Goal: Information Seeking & Learning: Learn about a topic

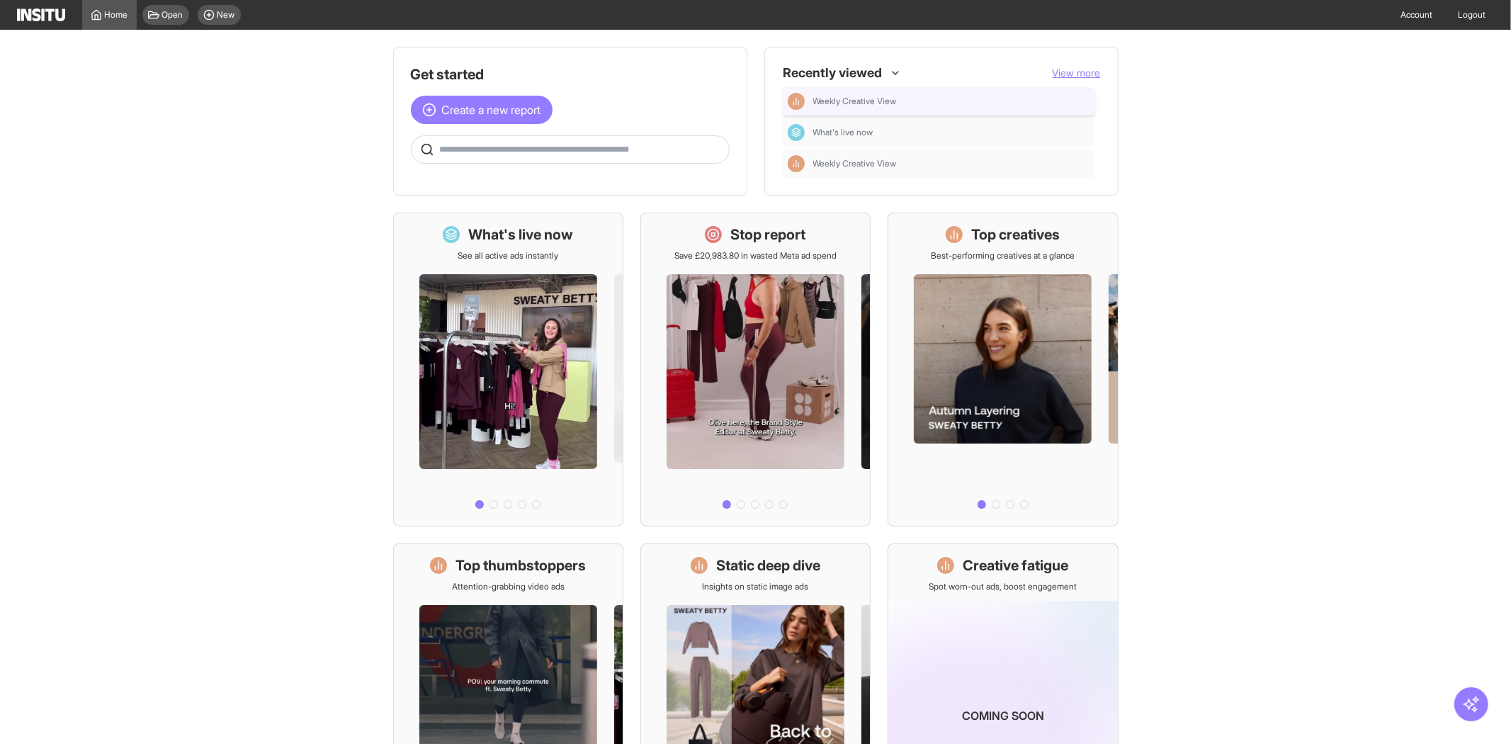
click at [884, 93] on div "Weekly Creative View" at bounding box center [939, 101] width 302 height 17
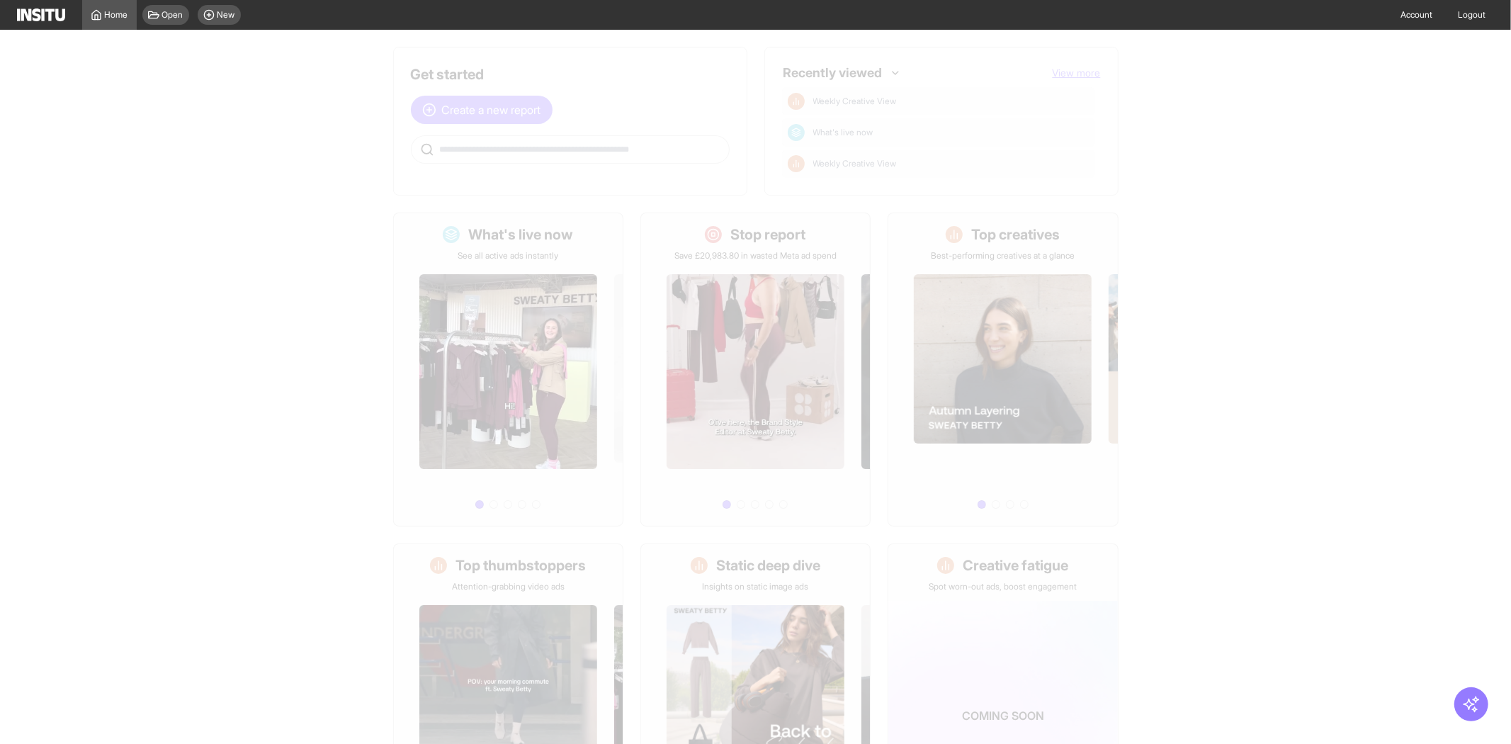
select select "**"
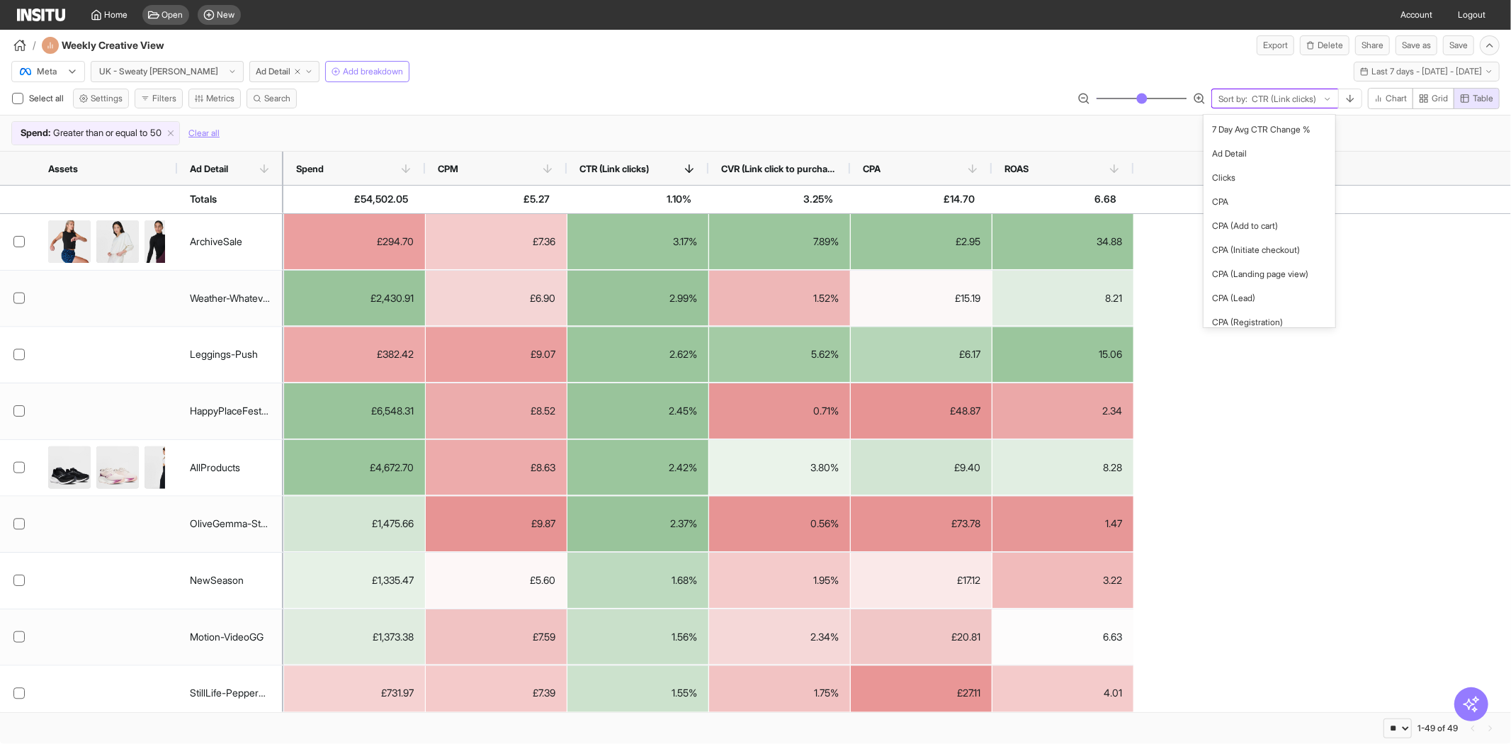
click at [1284, 103] on div at bounding box center [1284, 99] width 67 height 14
click at [903, 176] on div "CPA" at bounding box center [921, 168] width 116 height 33
click at [922, 163] on span "CPA" at bounding box center [914, 168] width 103 height 11
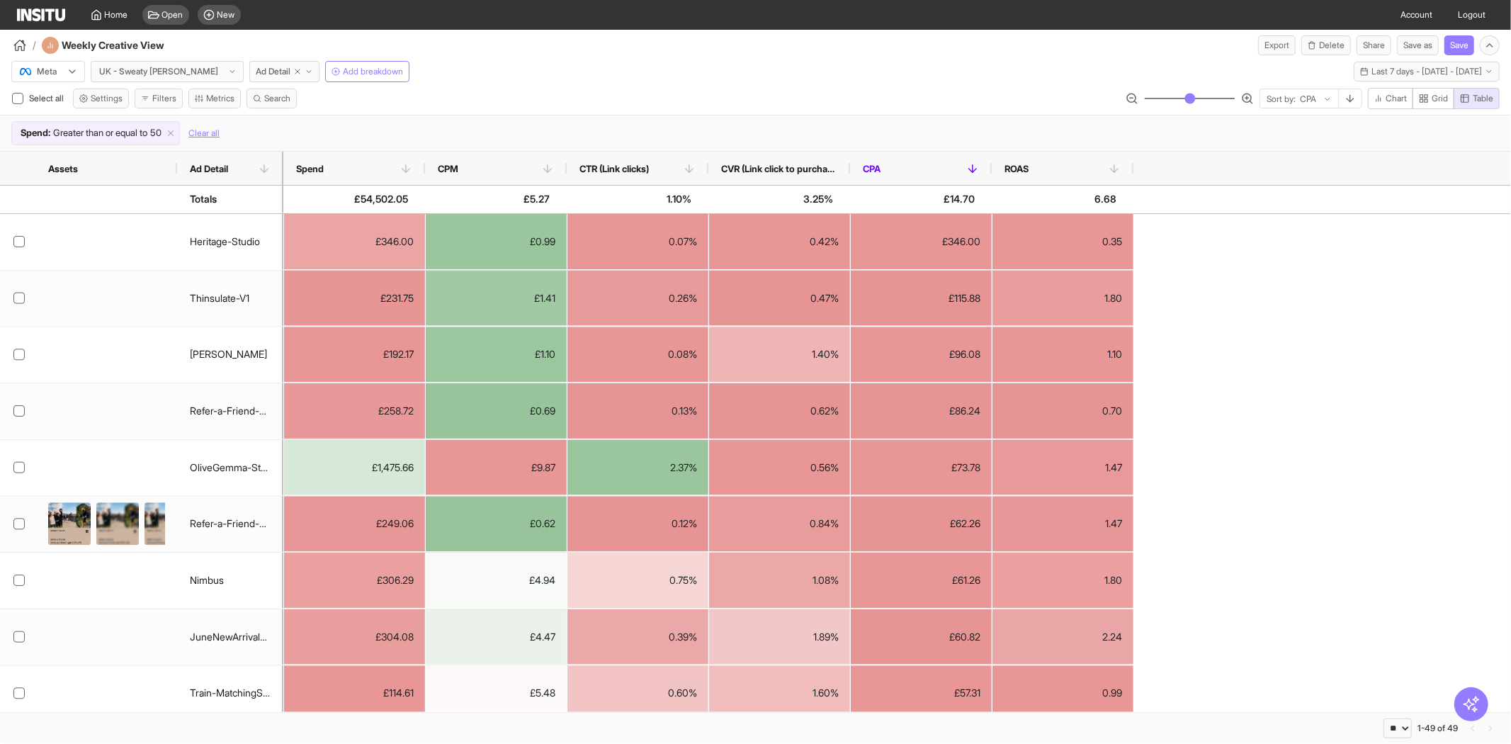
click at [918, 171] on span "CPA" at bounding box center [914, 168] width 103 height 11
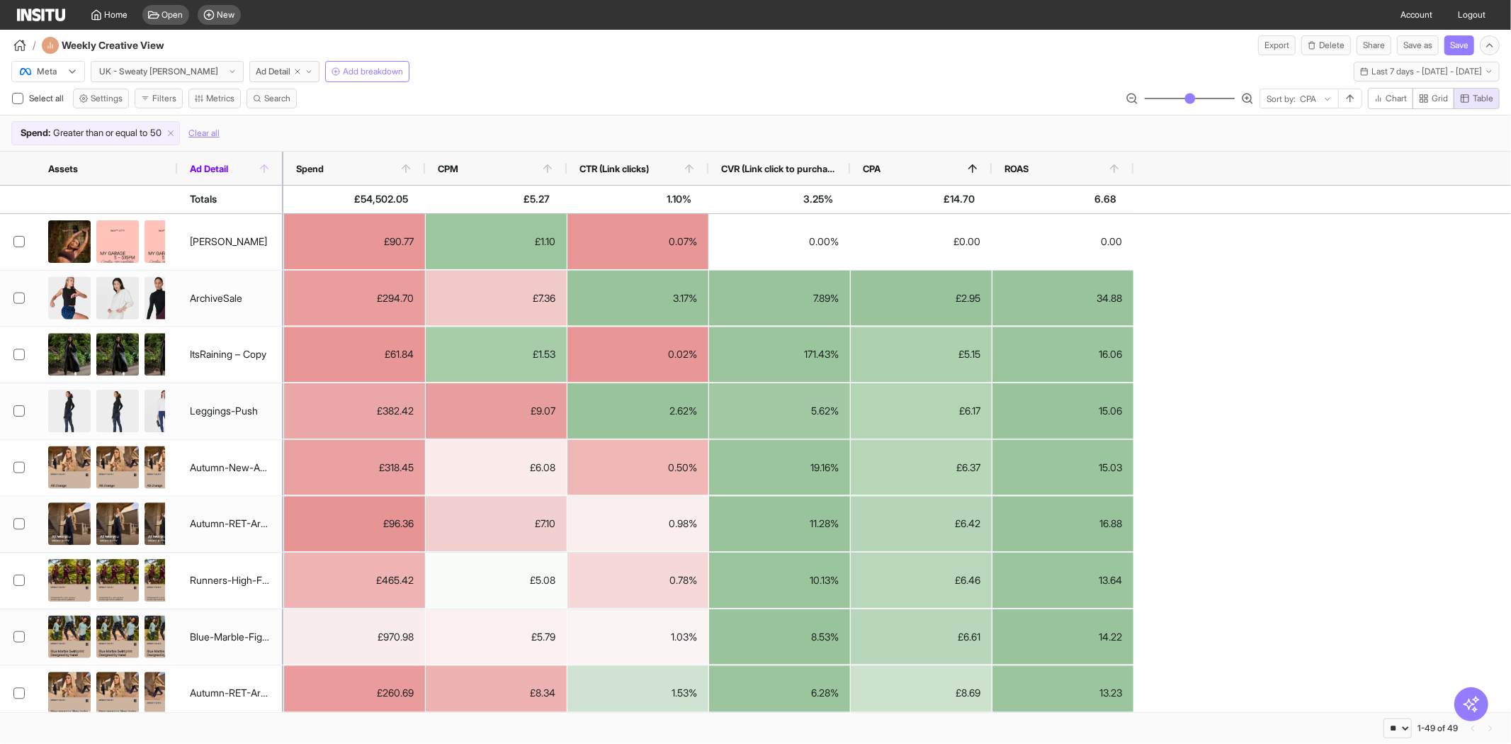
click at [286, 166] on div at bounding box center [284, 168] width 6 height 33
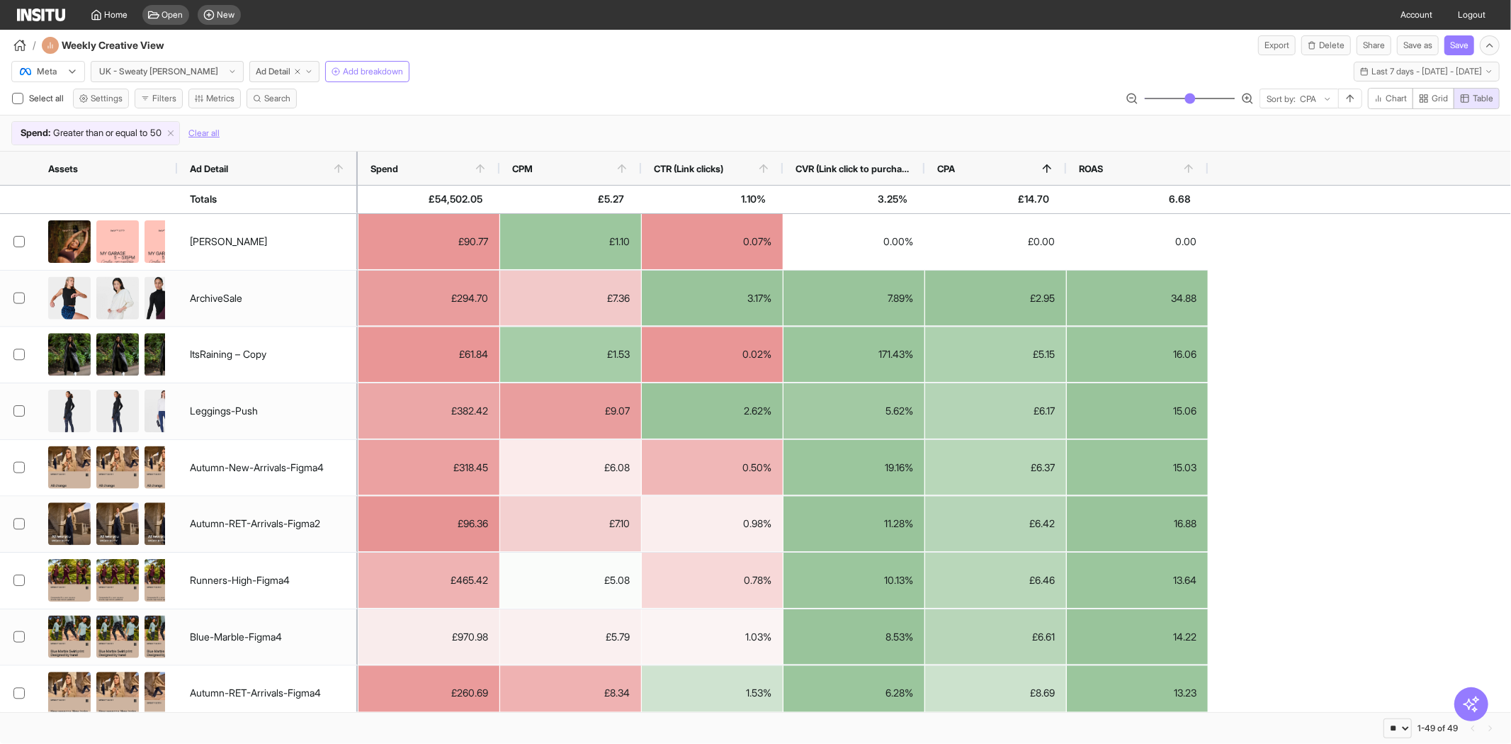
click at [162, 126] on span "50" at bounding box center [155, 133] width 11 height 14
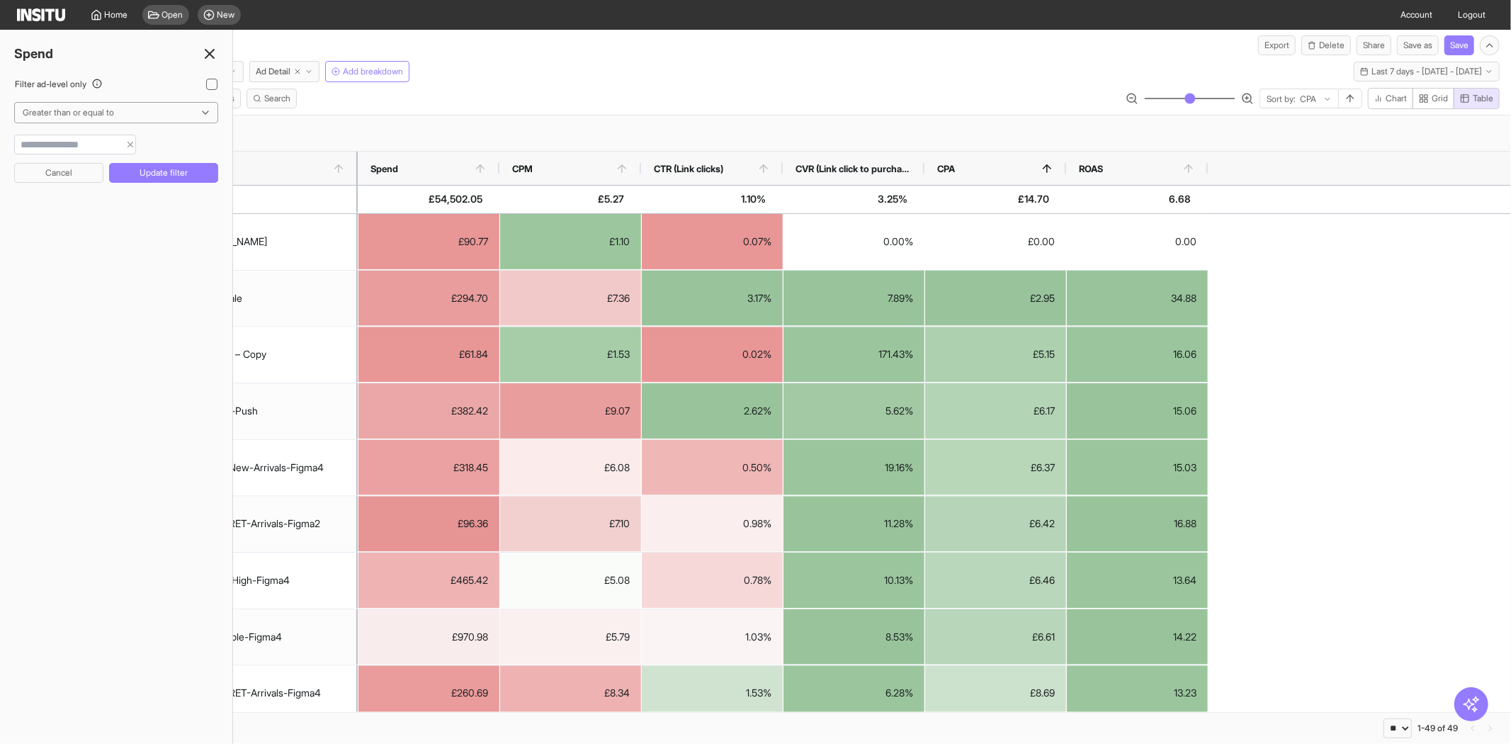
type input "*"
type input "***"
click at [130, 169] on button "Update filter" at bounding box center [163, 173] width 109 height 20
click at [646, 64] on div "Meta UK - Sweaty Betty Ad Detail Add breakdown Last 7 days - Mon 8 - Sun 14 Sep…" at bounding box center [755, 68] width 1511 height 27
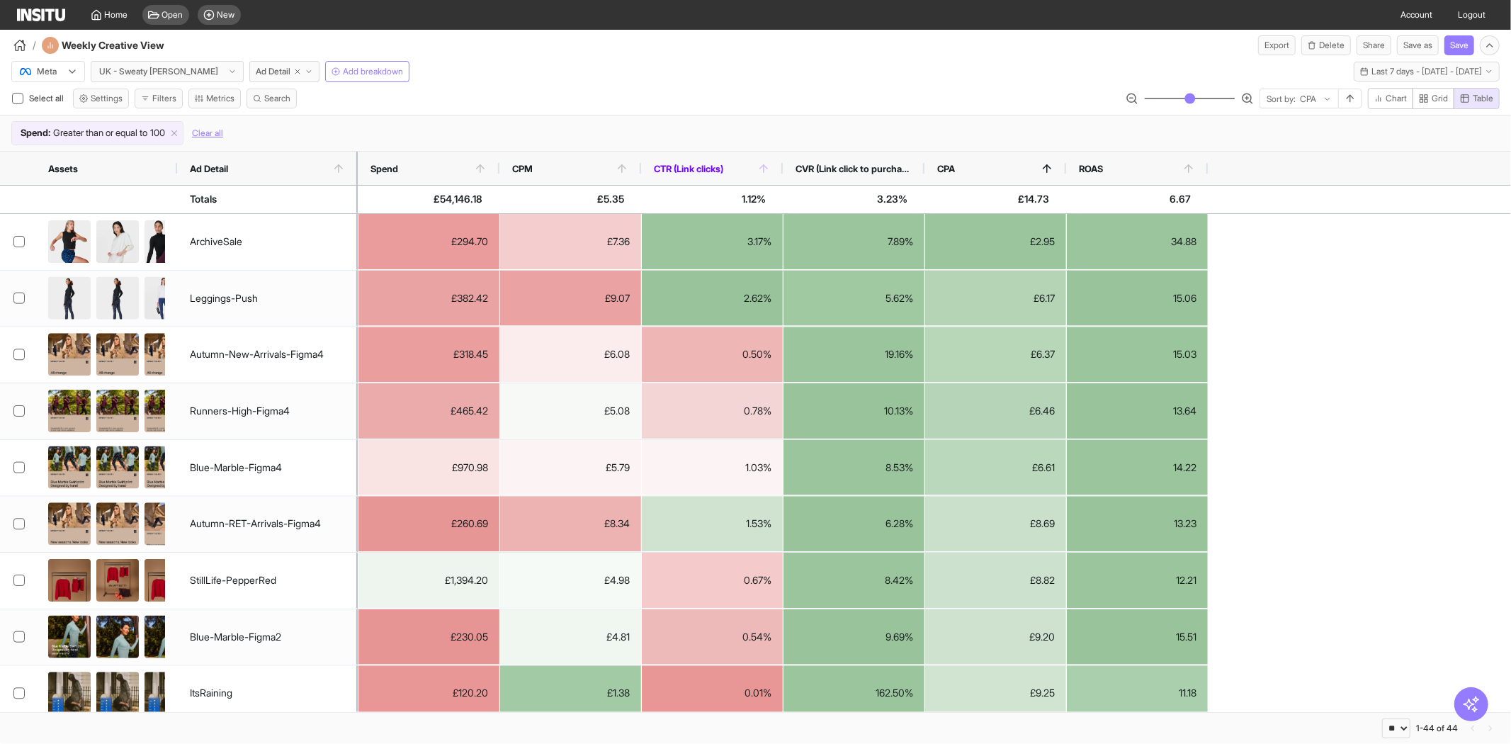
click at [747, 167] on span "CTR (Link clicks)" at bounding box center [705, 168] width 103 height 11
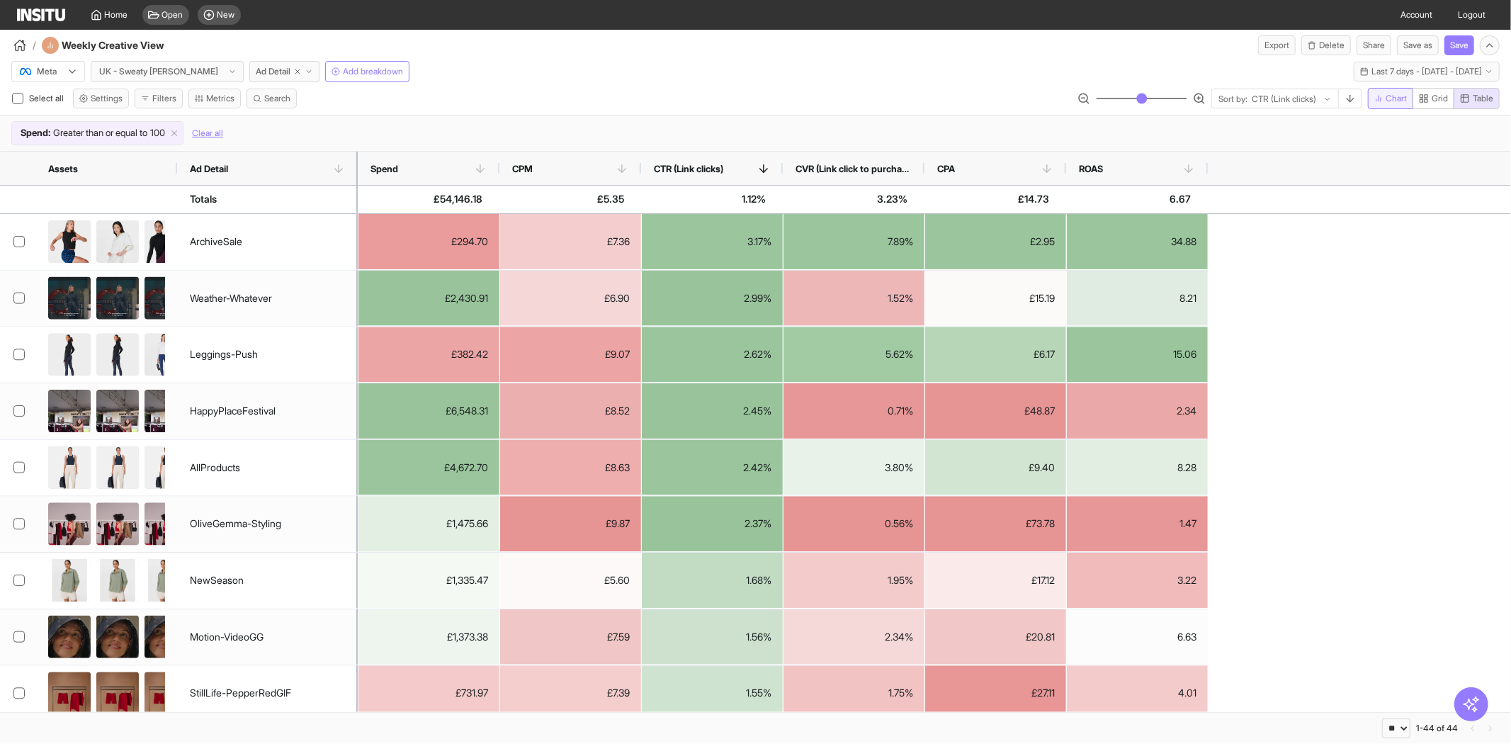
click at [1392, 103] on span "Chart" at bounding box center [1396, 98] width 21 height 11
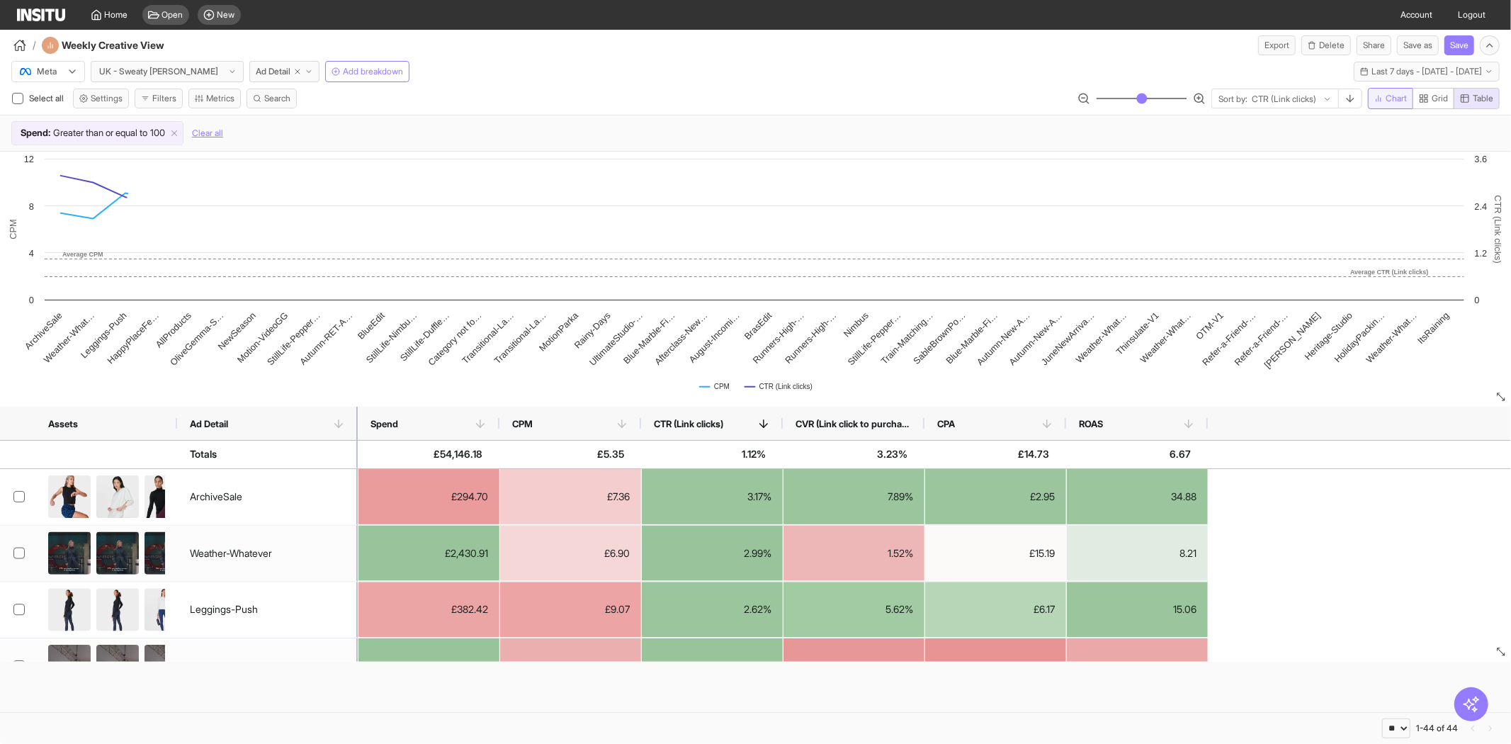
click at [1402, 101] on span "Chart" at bounding box center [1396, 98] width 21 height 11
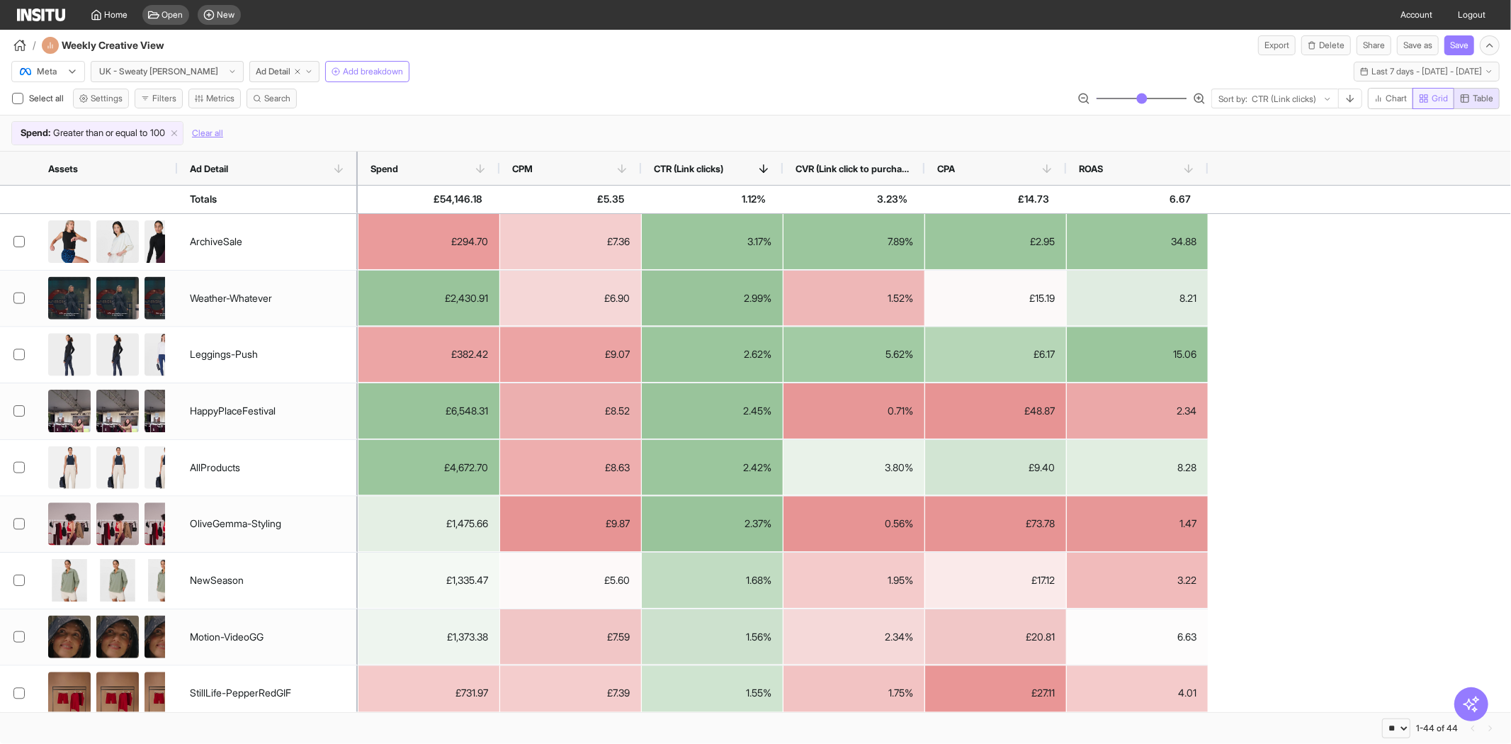
click at [1439, 94] on span "Grid" at bounding box center [1440, 98] width 16 height 11
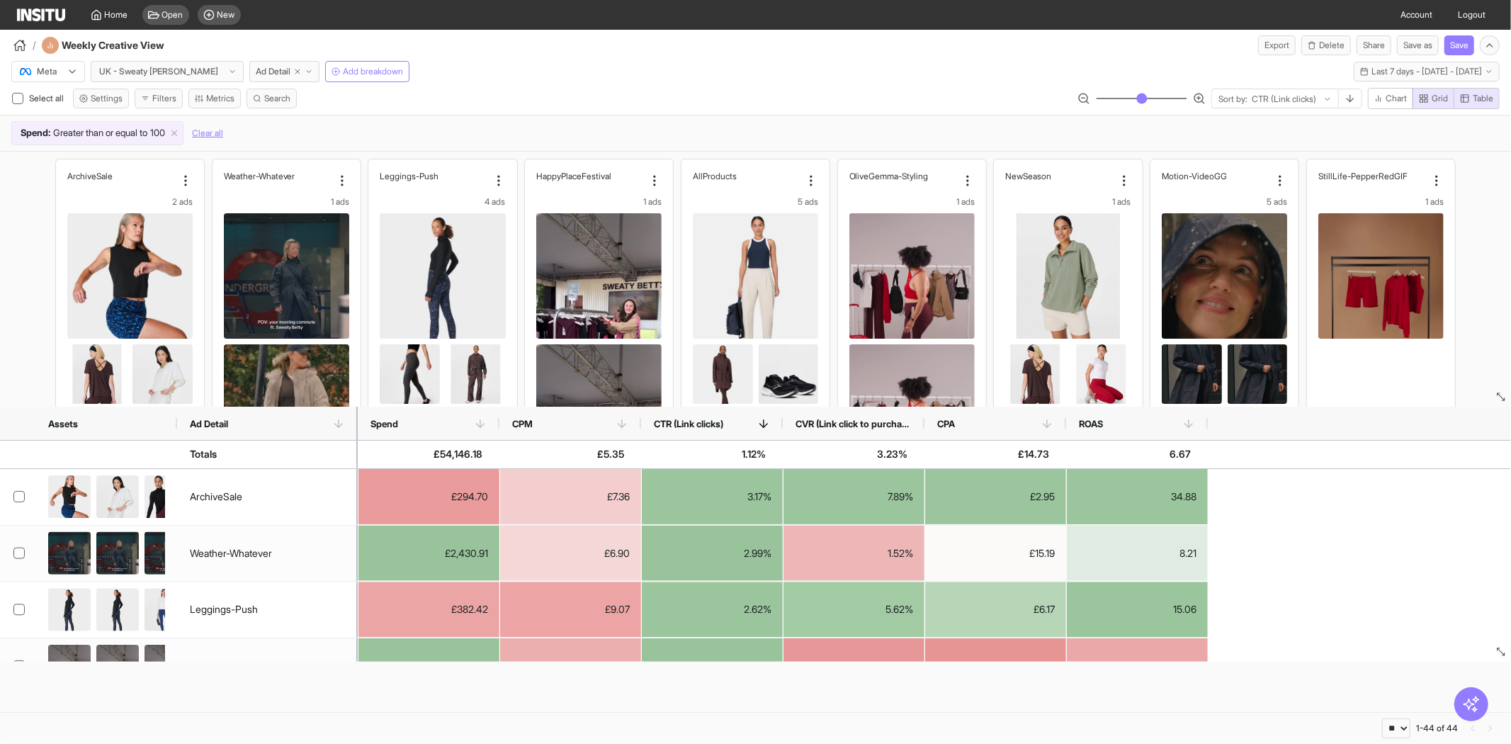
click at [1438, 96] on span "Grid" at bounding box center [1440, 98] width 16 height 11
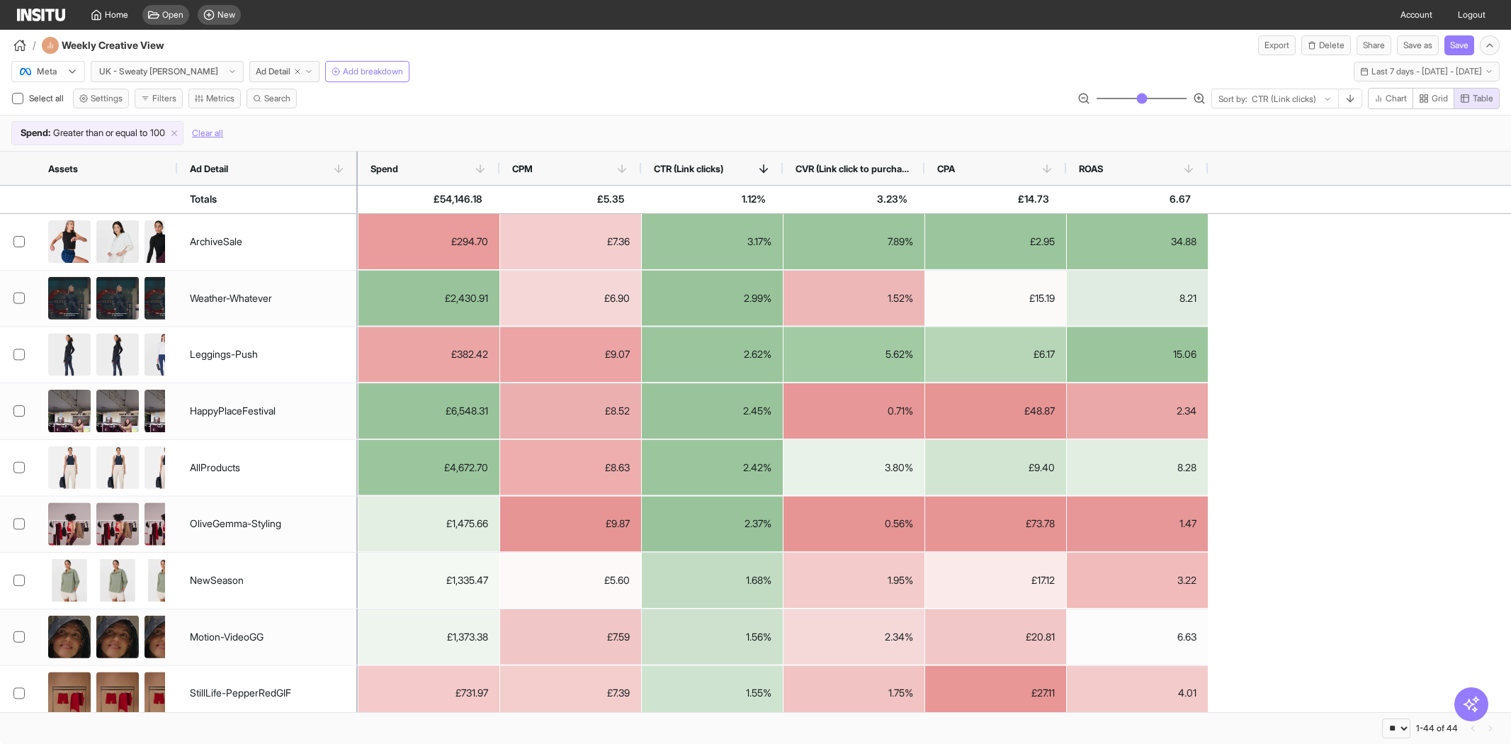
select select "**"
